Goal: Find specific page/section: Find specific page/section

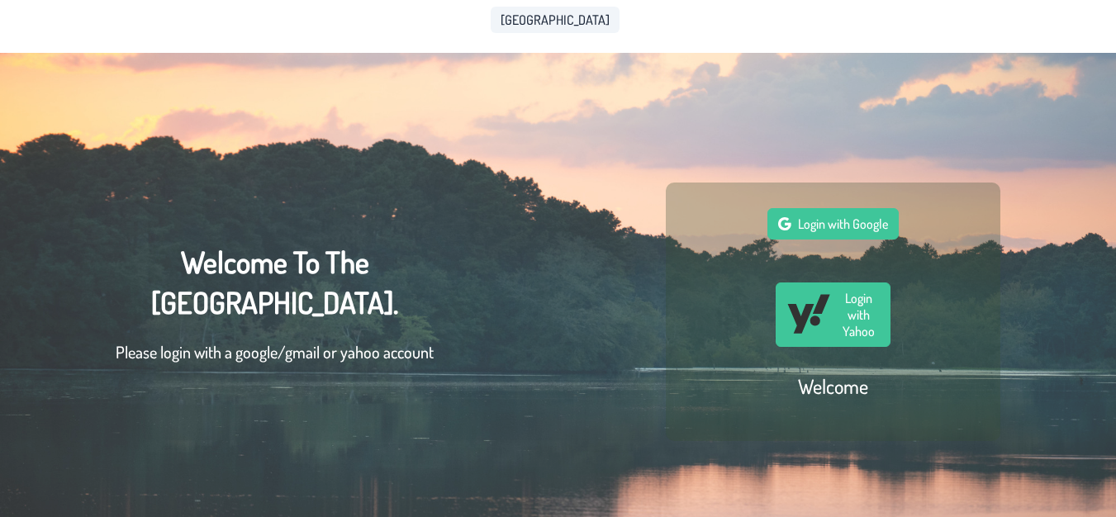
click at [542, 18] on span "[GEOGRAPHIC_DATA]" at bounding box center [555, 19] width 109 height 13
click at [341, 351] on p "Please login with a google/gmail or yahoo account" at bounding box center [275, 351] width 318 height 25
click at [833, 232] on span "Login with Google" at bounding box center [843, 224] width 90 height 17
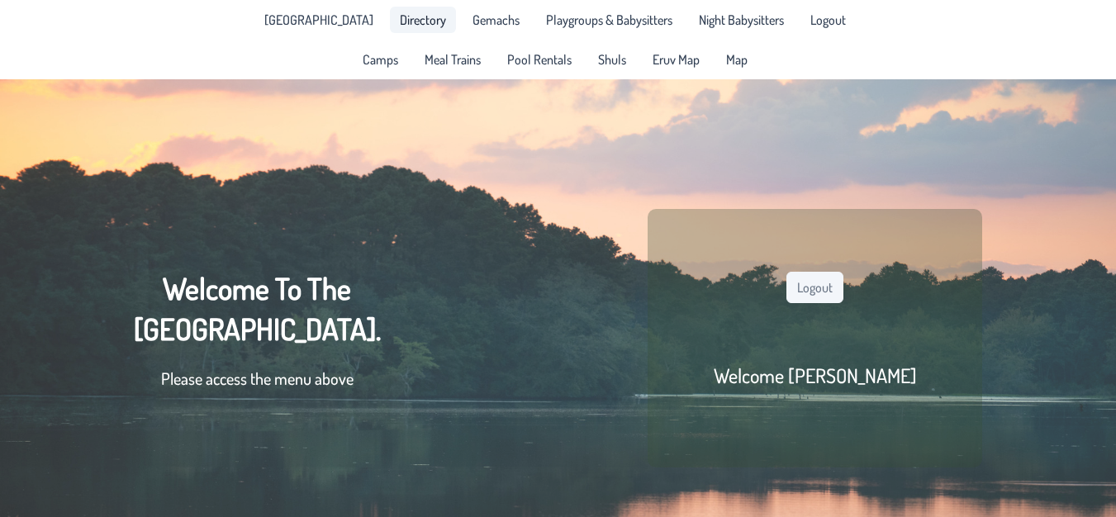
click at [400, 26] on span "Directory" at bounding box center [423, 19] width 46 height 13
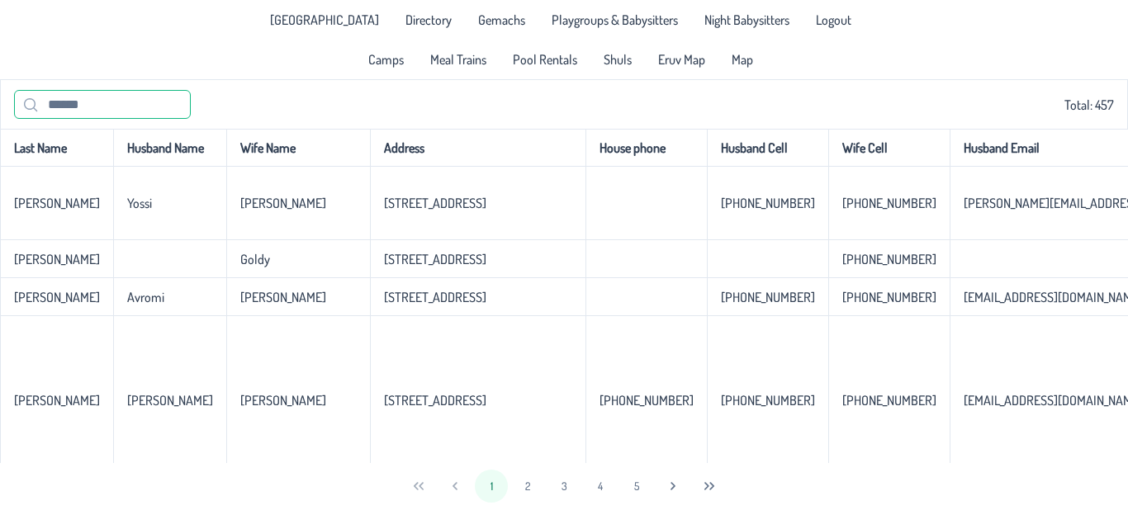
click at [95, 103] on input "text" at bounding box center [102, 104] width 177 height 29
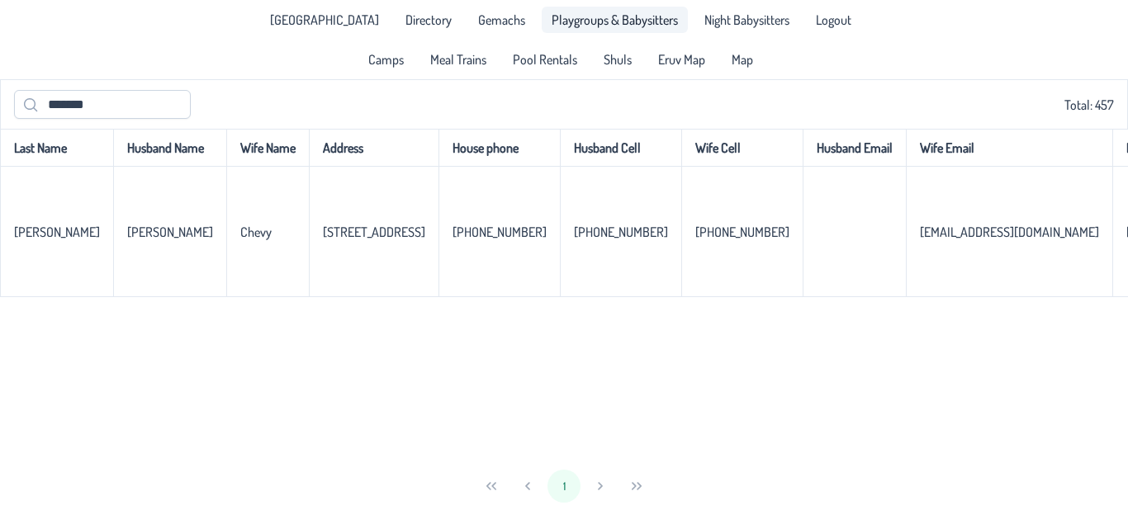
click at [612, 21] on span "Playgroups & Babysitters" at bounding box center [615, 19] width 126 height 13
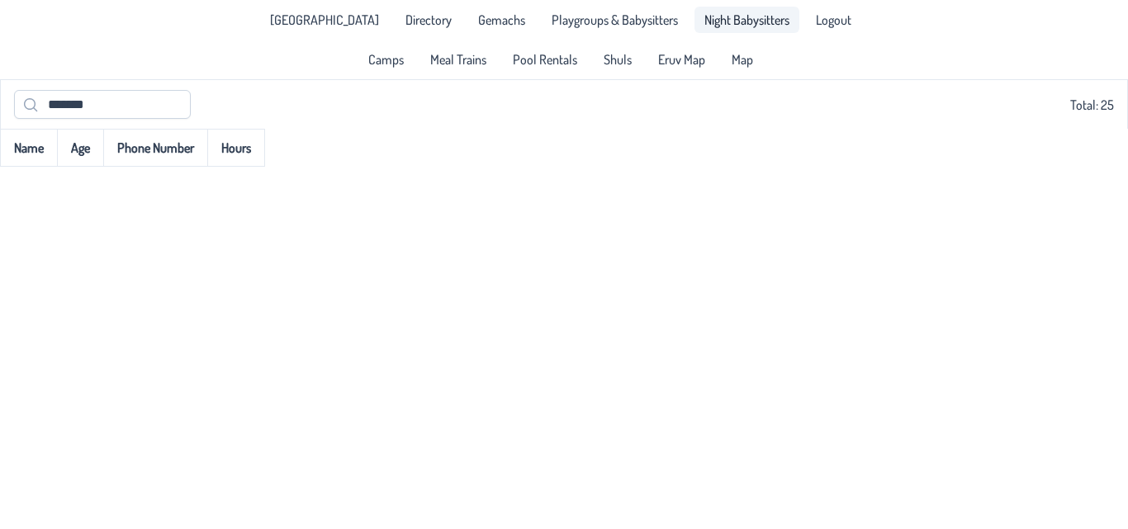
click at [719, 17] on span "Night Babysitters" at bounding box center [747, 19] width 85 height 13
click at [126, 107] on input "*******" at bounding box center [102, 104] width 177 height 29
type input "*"
